Goal: Navigation & Orientation: Find specific page/section

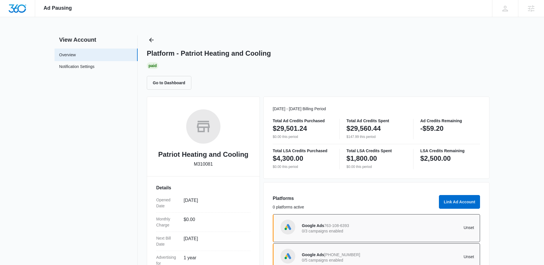
drag, startPoint x: 248, startPoint y: 54, endPoint x: 206, endPoint y: 49, distance: 41.9
click at [248, 54] on h1 "Platform - Patriot Heating and Cooling" at bounding box center [209, 53] width 124 height 9
click at [184, 50] on h1 "Platform - Patriot Heating and Cooling" at bounding box center [209, 53] width 124 height 9
copy h1 "Patriot"
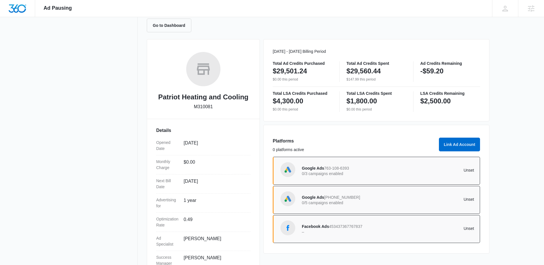
scroll to position [58, 0]
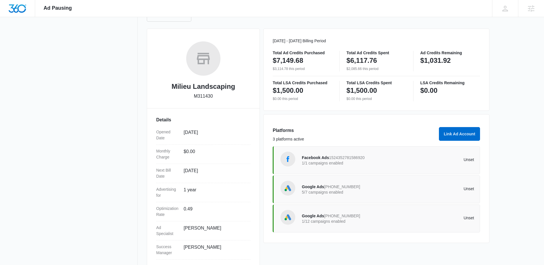
scroll to position [79, 0]
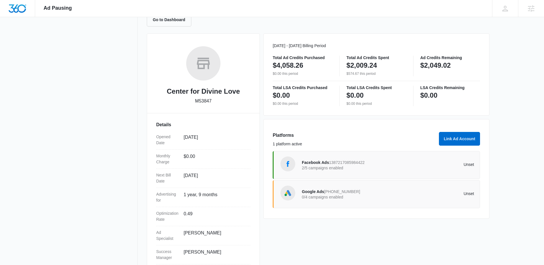
scroll to position [79, 0]
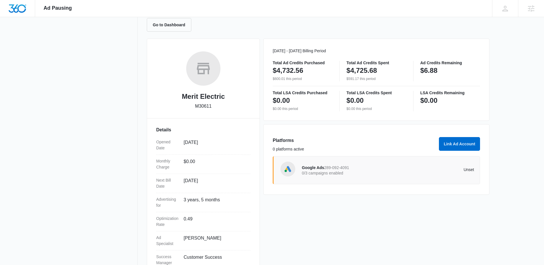
scroll to position [79, 0]
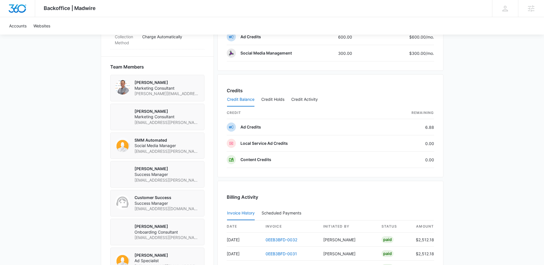
scroll to position [511, 0]
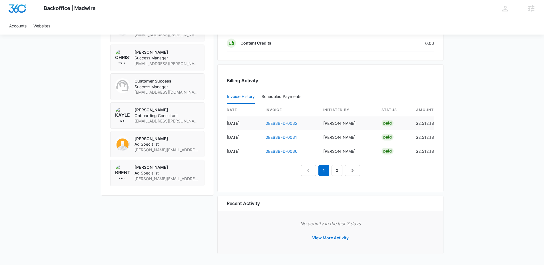
click at [284, 122] on link "0EEB3BFD-0032" at bounding box center [282, 123] width 32 height 5
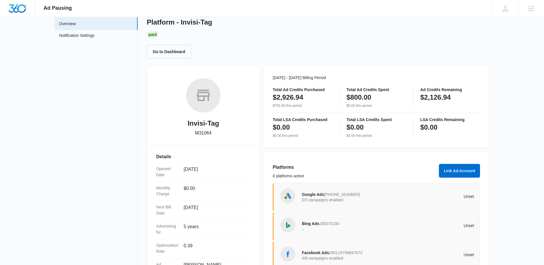
scroll to position [79, 0]
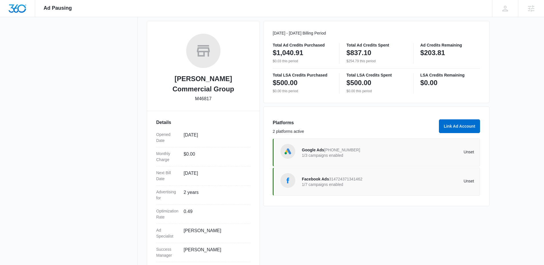
scroll to position [79, 0]
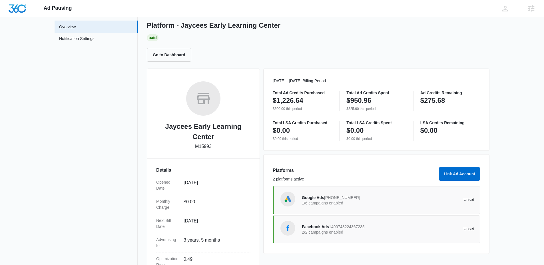
scroll to position [29, 0]
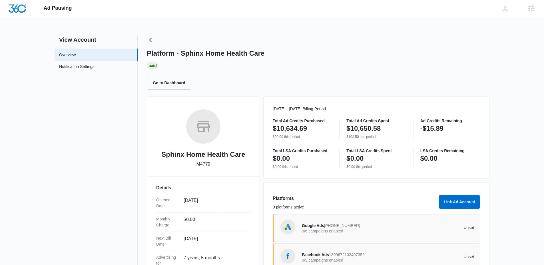
scroll to position [59, 0]
